Goal: Information Seeking & Learning: Learn about a topic

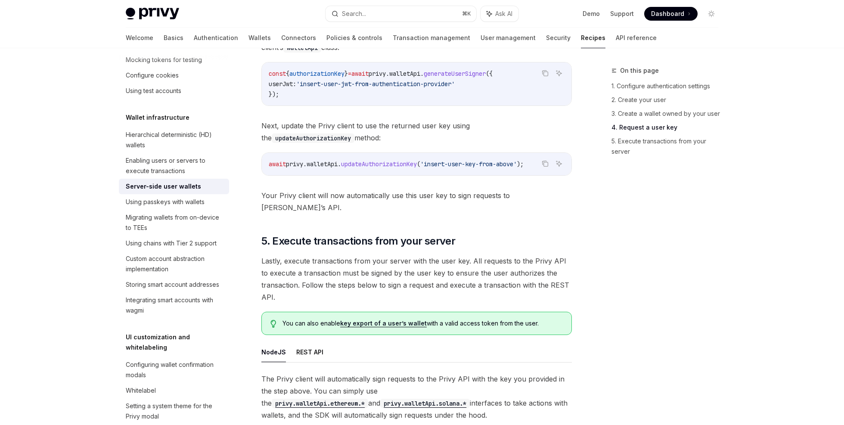
scroll to position [1566, 0]
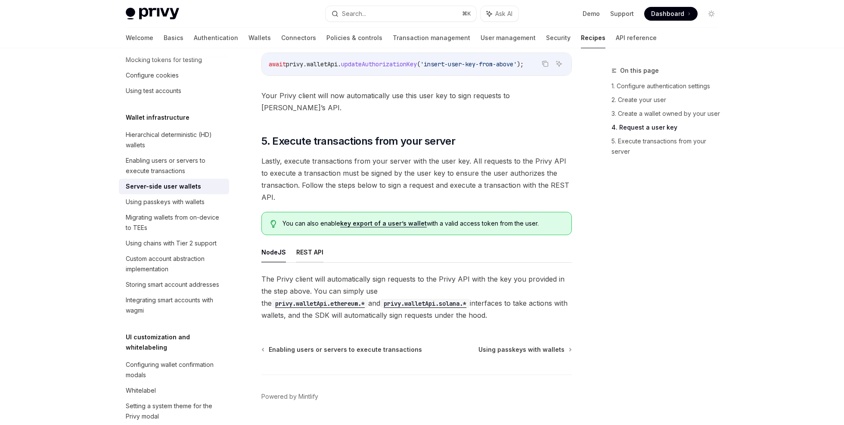
click at [300, 242] on button "REST API" at bounding box center [309, 252] width 27 height 20
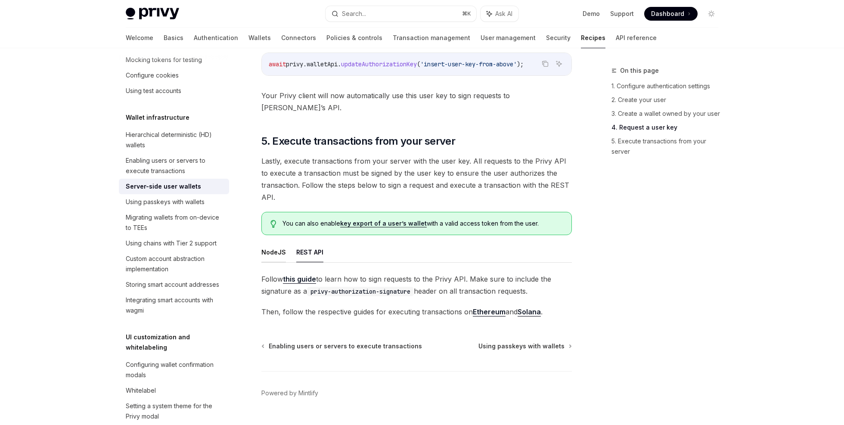
scroll to position [1562, 0]
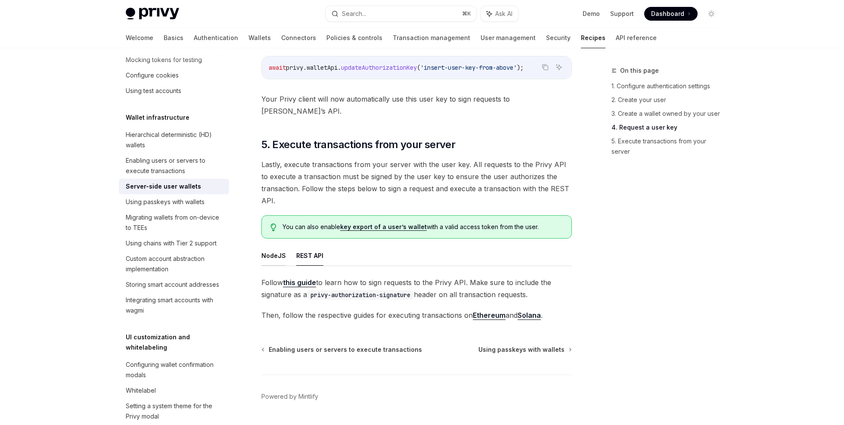
click at [274, 245] on button "NodeJS" at bounding box center [273, 255] width 25 height 20
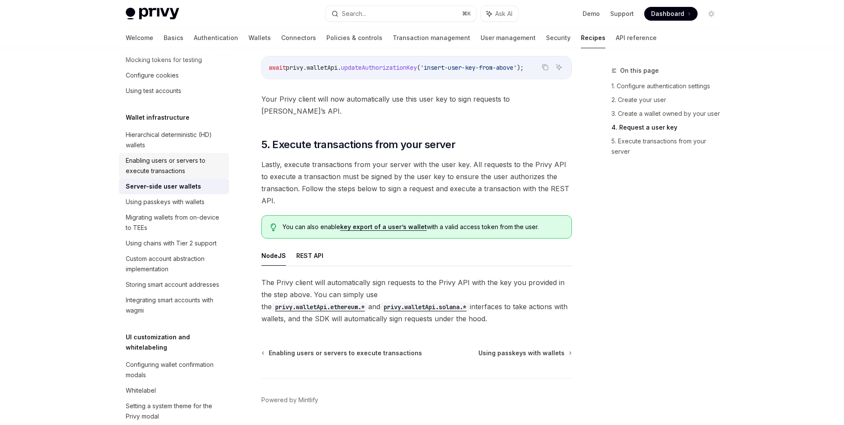
click at [194, 176] on div "Enabling users or servers to execute transactions" at bounding box center [175, 165] width 98 height 21
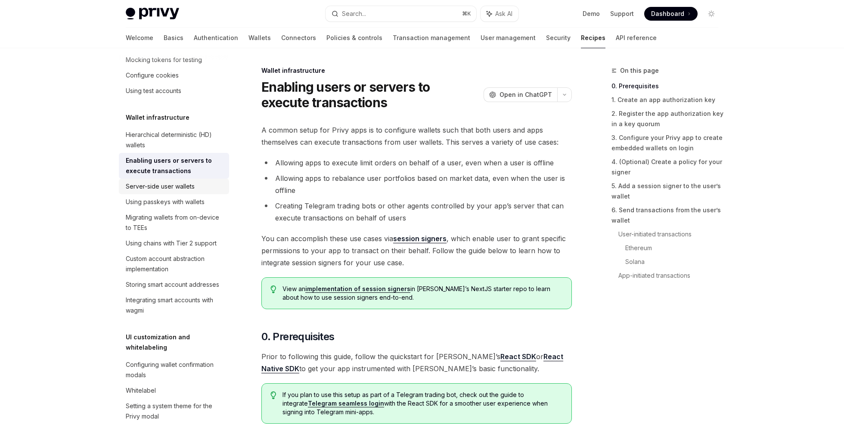
click at [197, 192] on div "Server-side user wallets" at bounding box center [175, 186] width 98 height 10
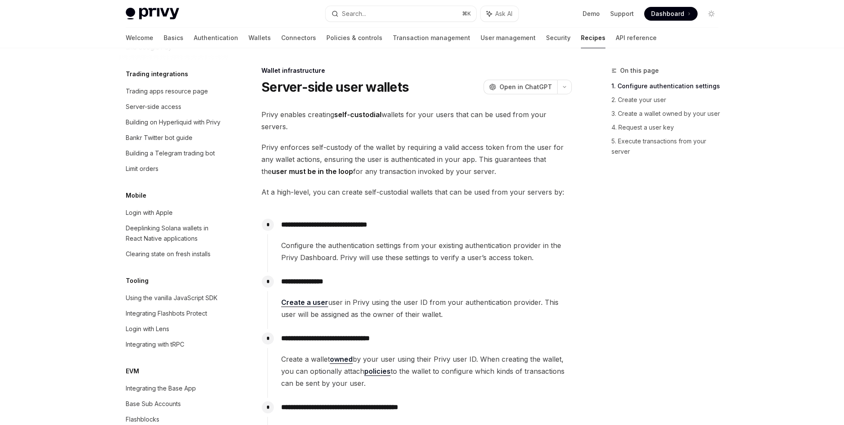
scroll to position [943, 0]
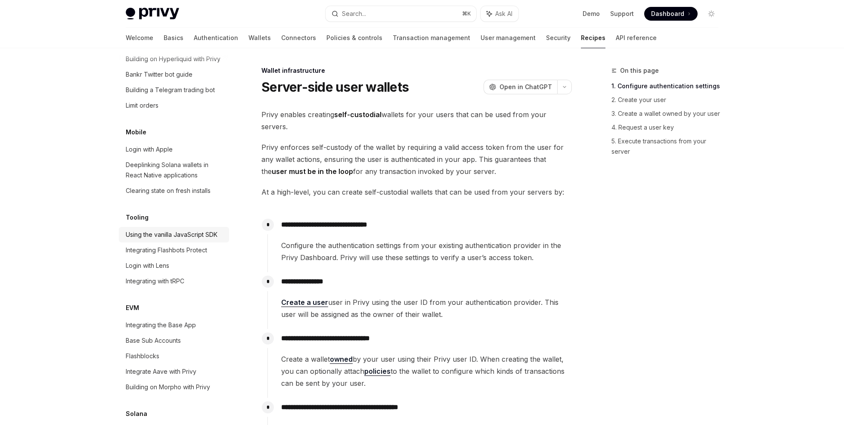
click at [195, 240] on div "Using the vanilla JavaScript SDK" at bounding box center [172, 234] width 92 height 10
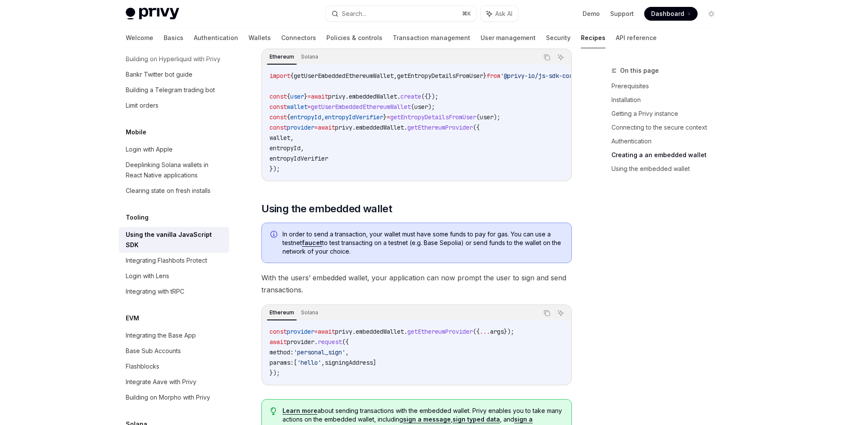
scroll to position [1132, 0]
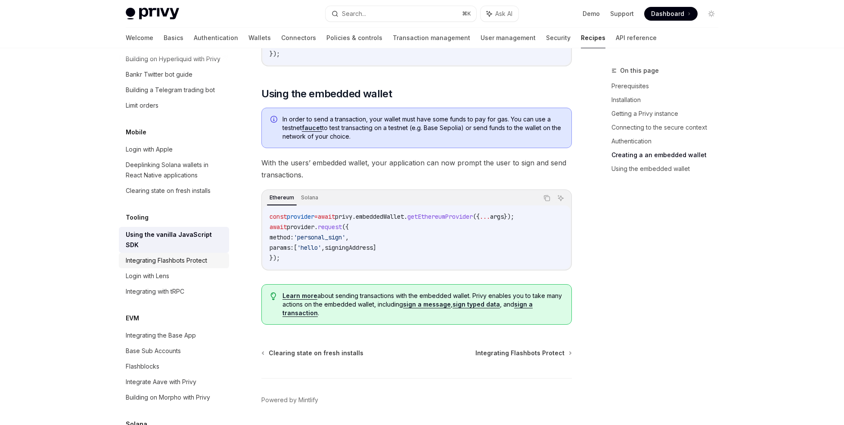
click at [191, 266] on div "Integrating Flashbots Protect" at bounding box center [166, 260] width 81 height 10
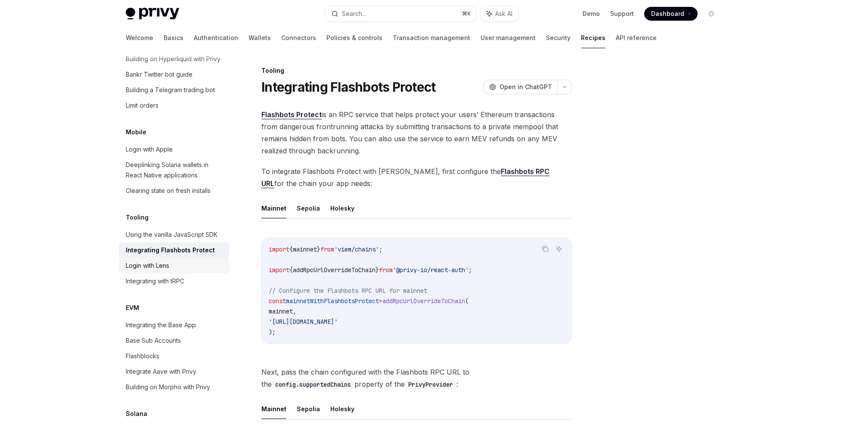
click at [180, 271] on div "Login with Lens" at bounding box center [175, 265] width 98 height 10
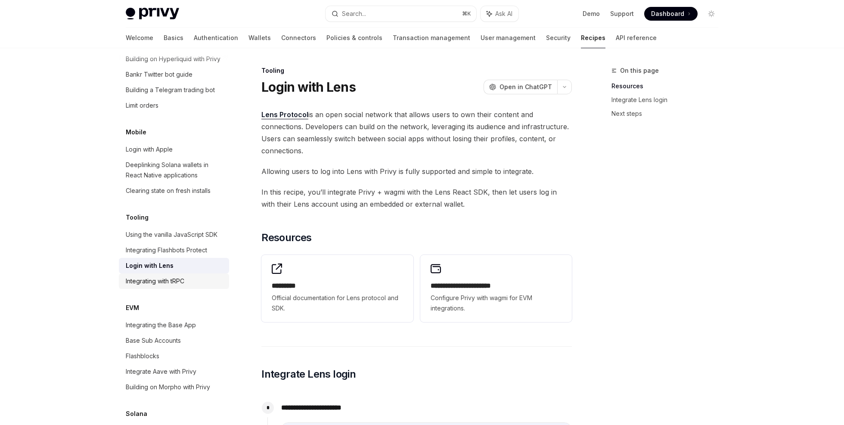
click at [184, 286] on div "Integrating with tRPC" at bounding box center [155, 281] width 59 height 10
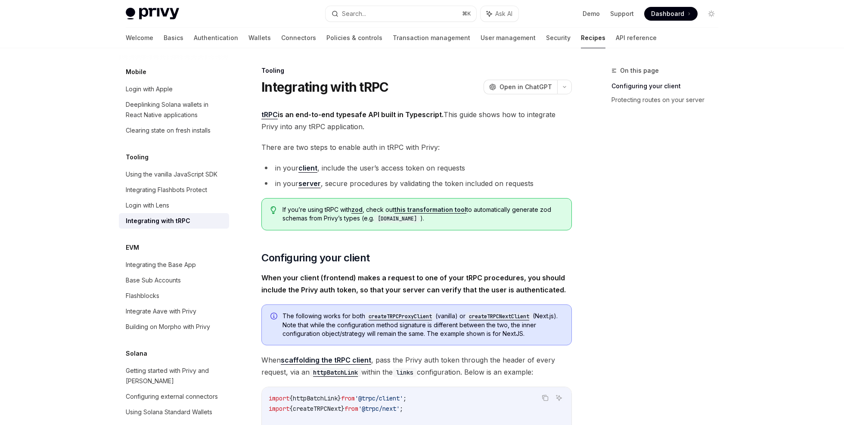
scroll to position [1017, 0]
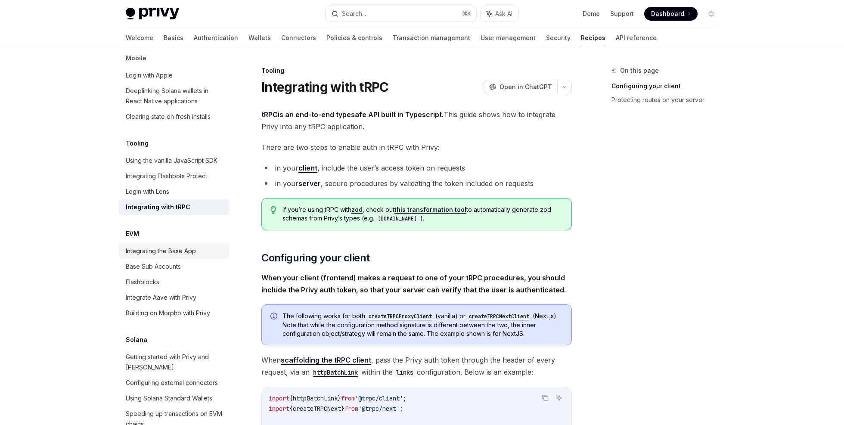
click at [193, 256] on div "Integrating the Base App" at bounding box center [161, 251] width 70 height 10
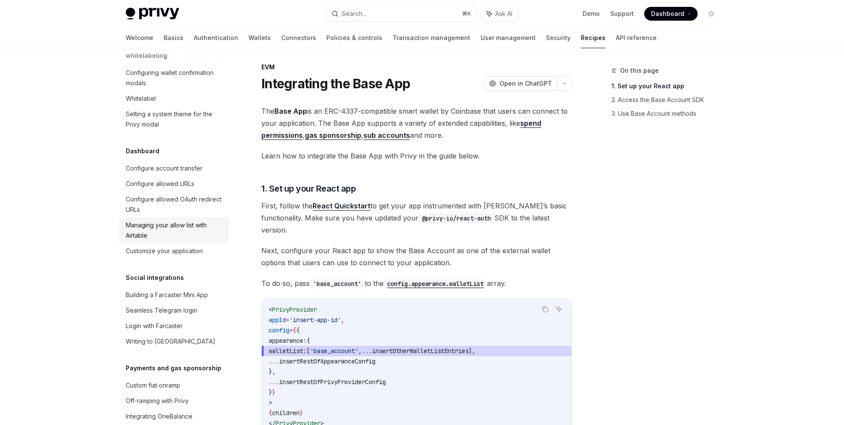
scroll to position [382, 0]
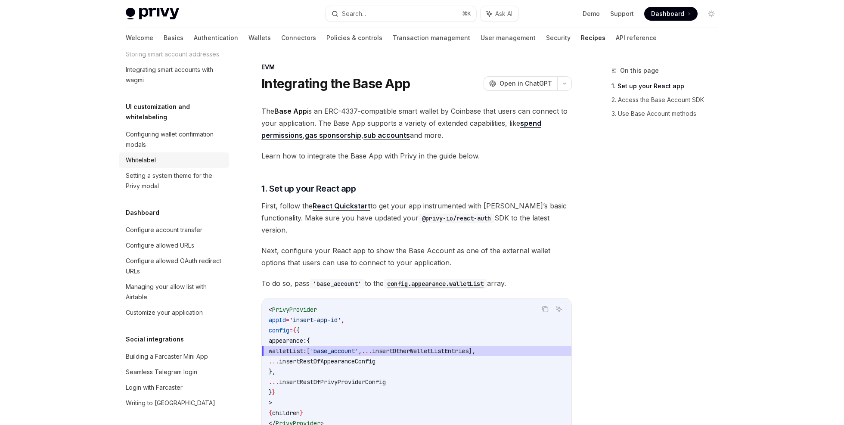
click at [166, 165] on div "Whitelabel" at bounding box center [175, 160] width 98 height 10
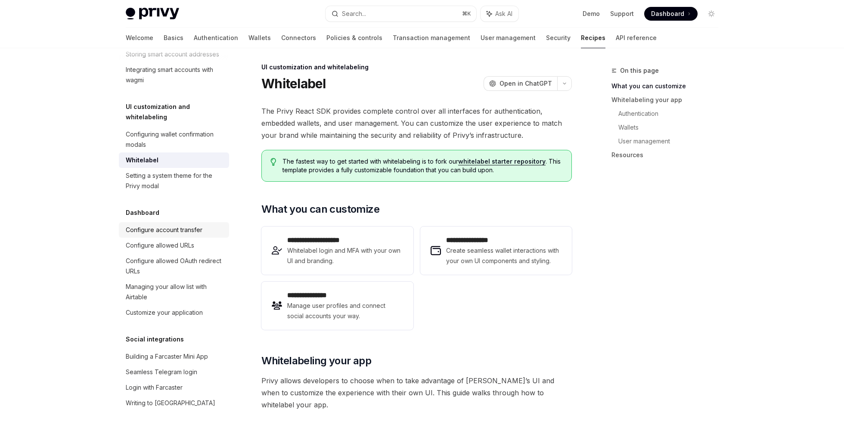
click at [192, 235] on div "Configure account transfer" at bounding box center [164, 230] width 77 height 10
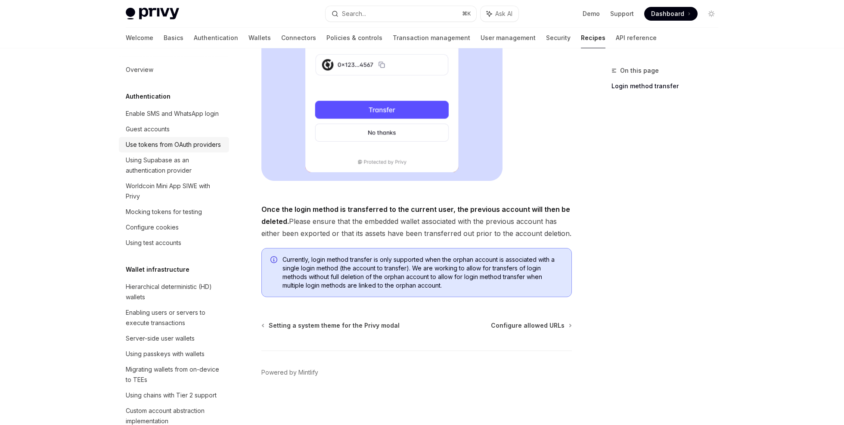
scroll to position [189, 0]
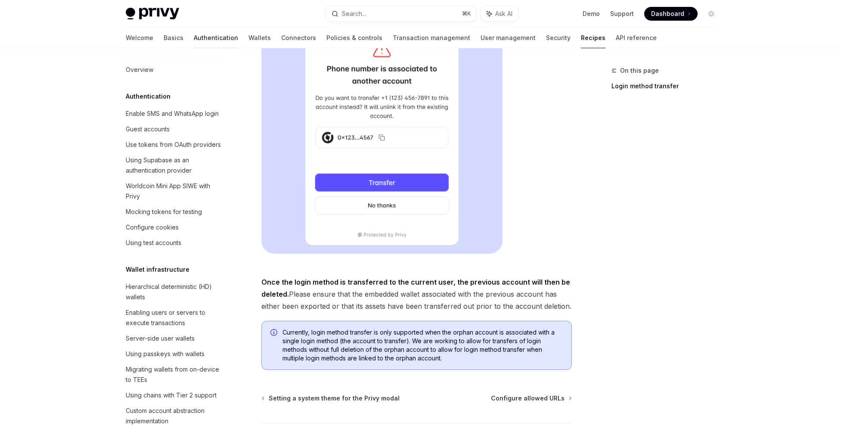
click at [194, 37] on link "Authentication" at bounding box center [216, 38] width 44 height 21
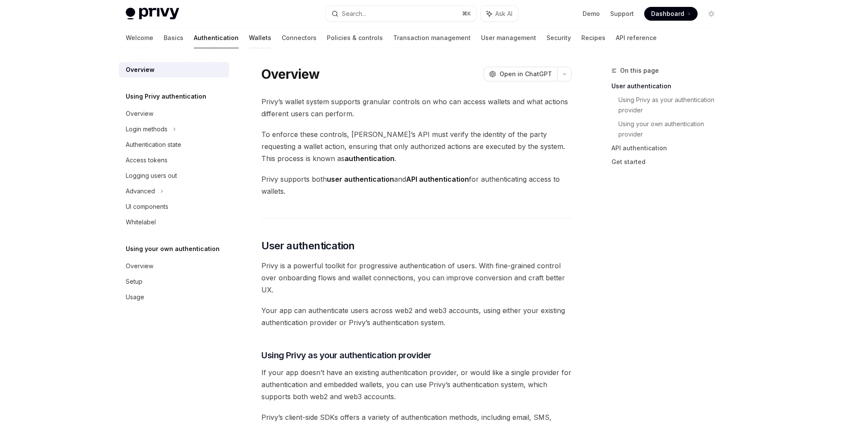
click at [249, 38] on link "Wallets" at bounding box center [260, 38] width 22 height 21
type textarea "*"
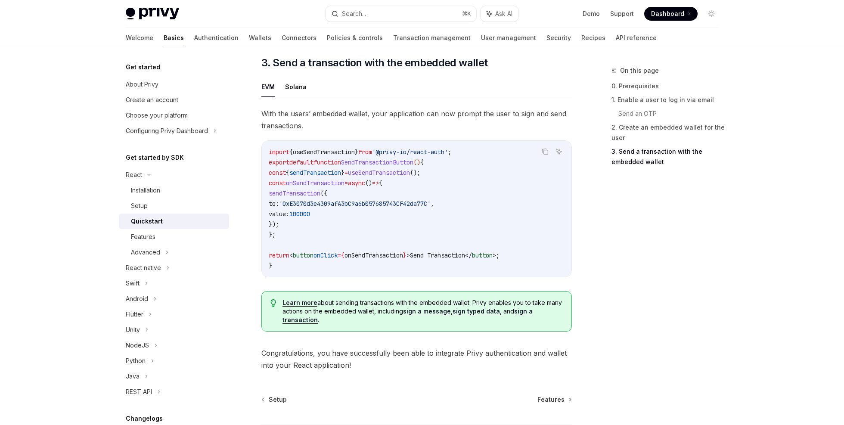
scroll to position [736, 0]
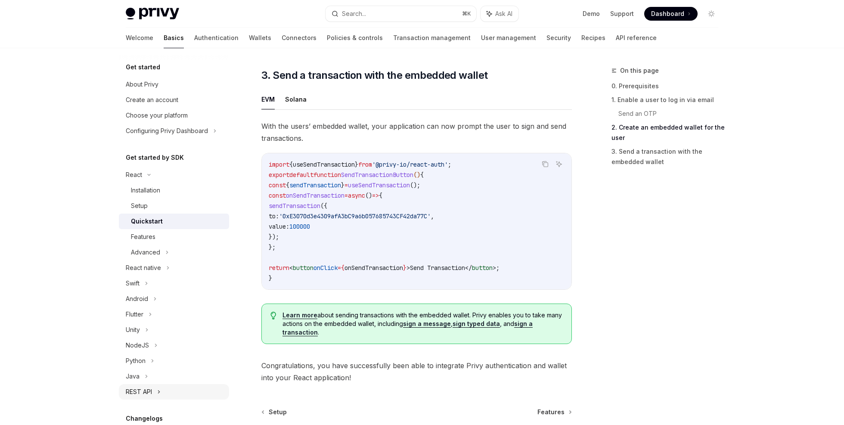
click at [153, 395] on div "REST API" at bounding box center [174, 391] width 110 height 15
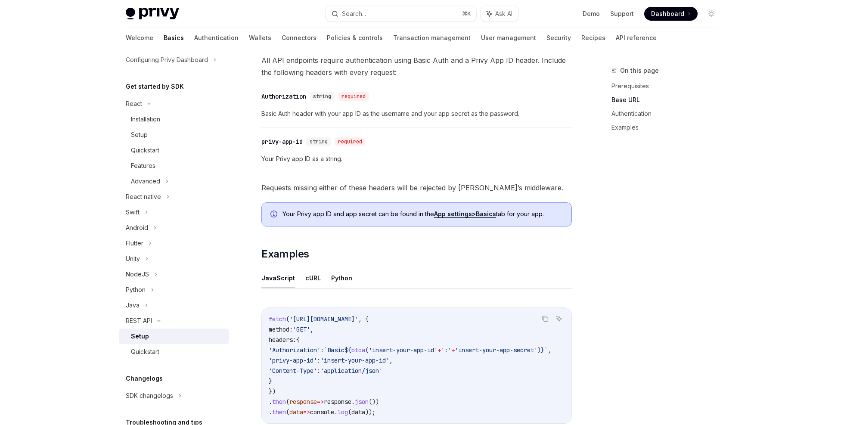
scroll to position [345, 0]
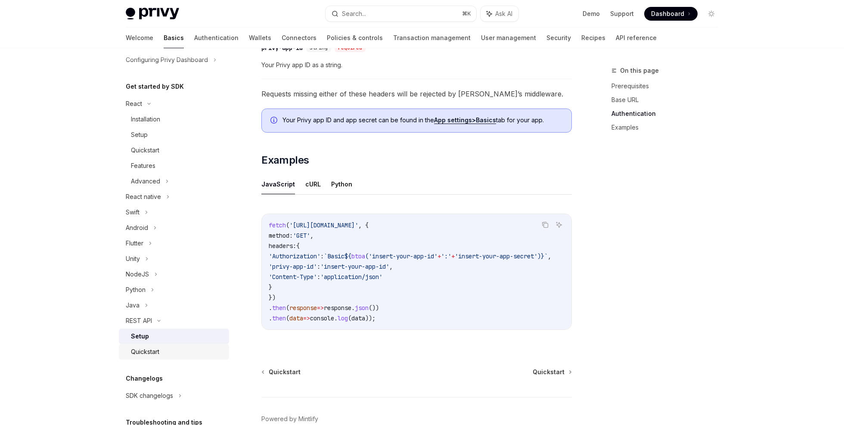
click at [136, 355] on div "Quickstart" at bounding box center [145, 351] width 28 height 10
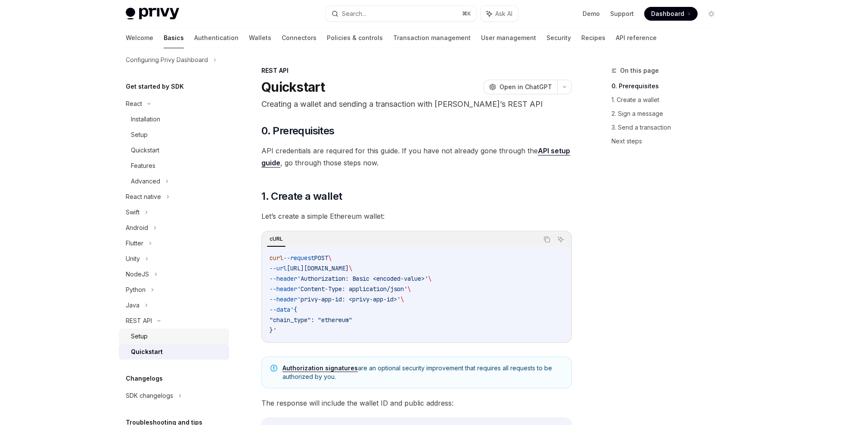
click at [149, 341] on link "Setup" at bounding box center [174, 335] width 110 height 15
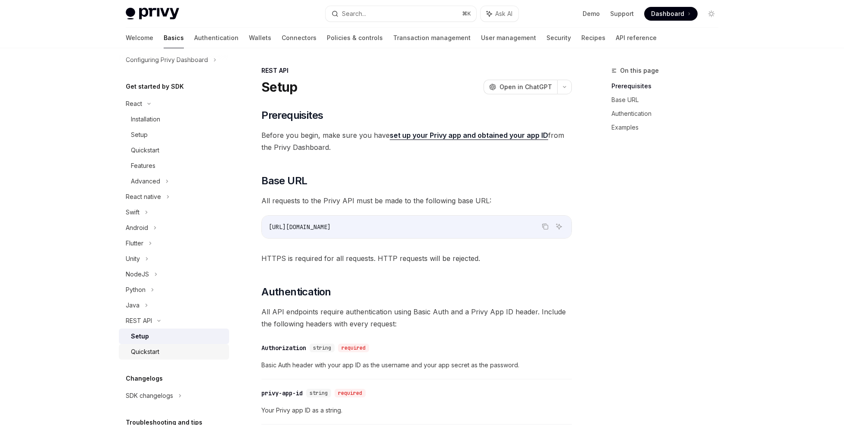
click at [156, 351] on div "Quickstart" at bounding box center [145, 351] width 28 height 10
type textarea "*"
